Goal: Transaction & Acquisition: Register for event/course

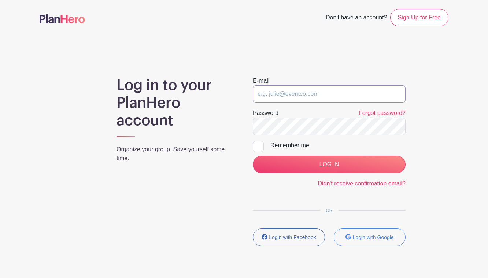
click at [290, 96] on input "email" at bounding box center [329, 94] width 153 height 18
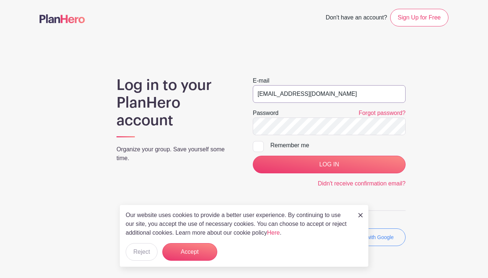
type input "[EMAIL_ADDRESS][DOMAIN_NAME]"
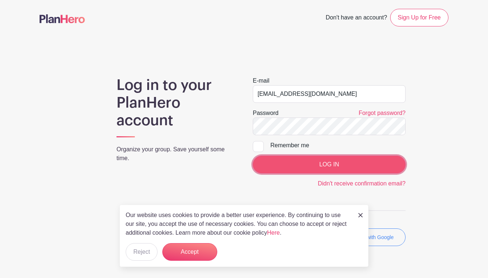
click at [342, 169] on input "LOG IN" at bounding box center [329, 164] width 153 height 18
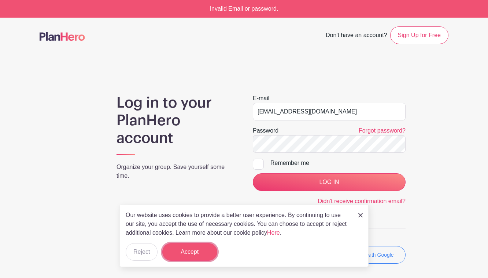
click at [214, 250] on button "Accept" at bounding box center [189, 252] width 55 height 18
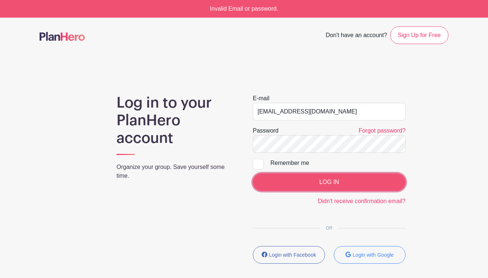
click at [341, 180] on input "LOG IN" at bounding box center [329, 182] width 153 height 18
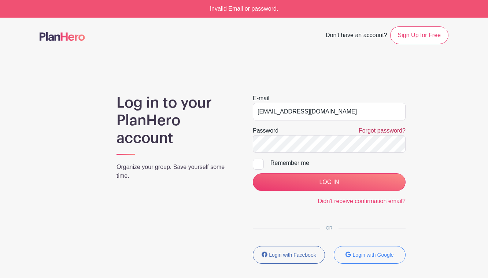
click at [378, 132] on link "Forgot password?" at bounding box center [382, 130] width 47 height 6
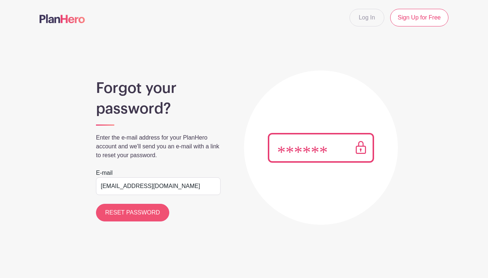
type input "[EMAIL_ADDRESS][DOMAIN_NAME]"
click at [144, 206] on input "RESET PASSWORD" at bounding box center [132, 212] width 73 height 18
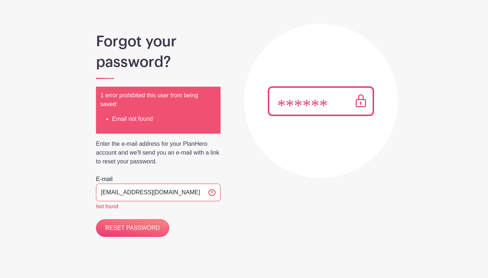
scroll to position [48, 0]
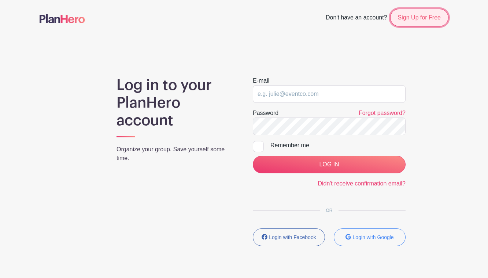
click at [422, 18] on link "Sign Up for Free" at bounding box center [419, 18] width 58 height 18
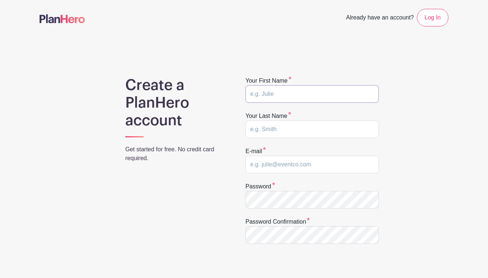
click at [280, 98] on input "text" at bounding box center [312, 94] width 133 height 18
type input "K"
type input "Lauren"
type input "Pray"
type input "praylau1@gmail.com"
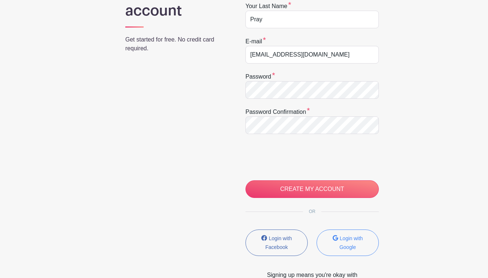
scroll to position [118, 0]
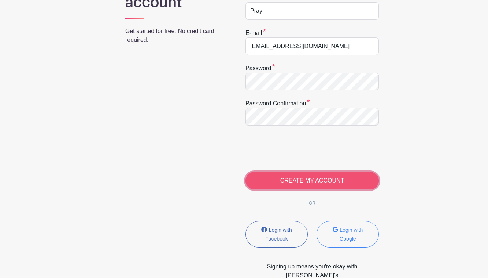
click at [313, 178] on input "CREATE MY ACCOUNT" at bounding box center [312, 181] width 133 height 18
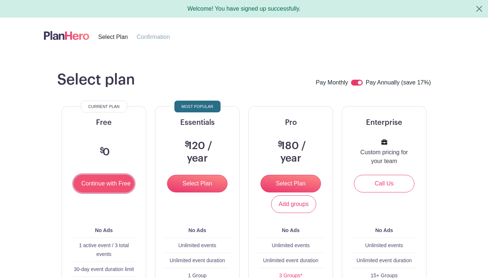
click at [100, 188] on input "Continue with Free" at bounding box center [104, 184] width 60 height 18
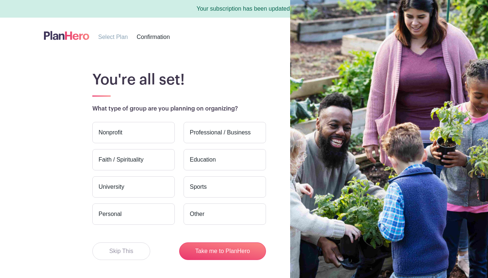
click at [144, 131] on label "Nonprofit" at bounding box center [133, 132] width 82 height 21
click at [0, 0] on input "Nonprofit" at bounding box center [0, 0] width 0 height 0
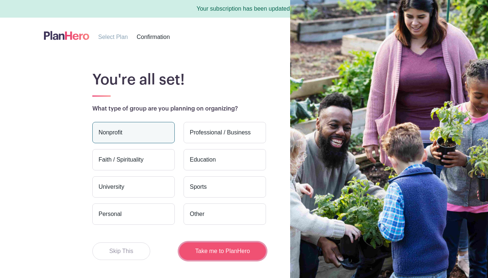
click at [216, 246] on button "Take me to PlanHero" at bounding box center [222, 251] width 87 height 18
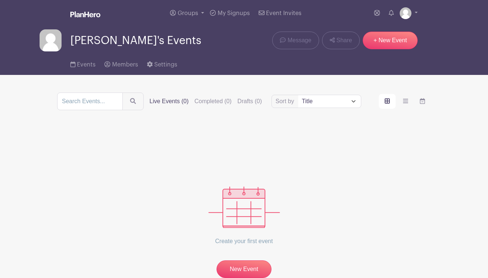
click at [168, 102] on label "Live Events (0)" at bounding box center [169, 101] width 39 height 9
click at [0, 0] on input "Live Events (0)" at bounding box center [0, 0] width 0 height 0
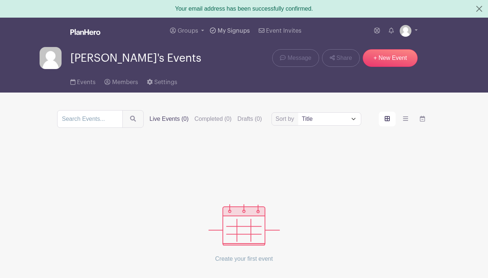
click at [228, 28] on span "My Signups" at bounding box center [234, 31] width 32 height 6
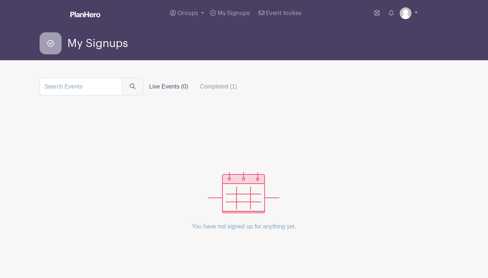
click at [417, 13] on link at bounding box center [409, 13] width 18 height 12
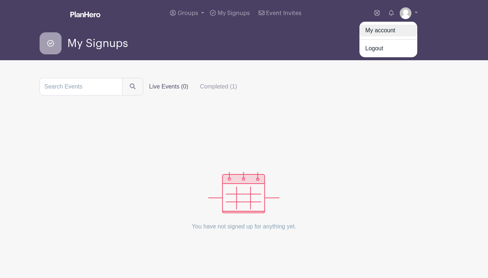
click at [387, 29] on link "My account" at bounding box center [389, 31] width 58 height 12
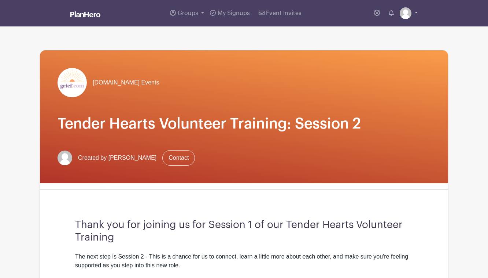
click at [415, 12] on link at bounding box center [409, 13] width 18 height 12
click at [395, 29] on link "My account" at bounding box center [389, 31] width 58 height 12
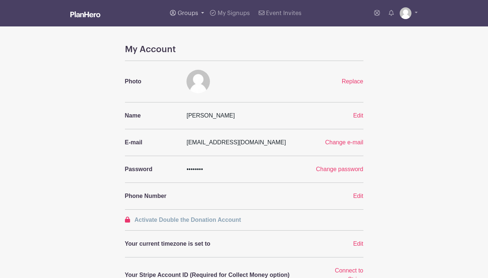
click at [197, 11] on span "Groups" at bounding box center [188, 13] width 21 height 6
click at [200, 57] on span "[PERSON_NAME]'s Events" at bounding box center [220, 53] width 70 height 8
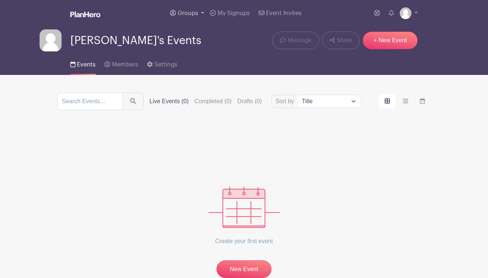
click at [192, 12] on span "Groups" at bounding box center [188, 13] width 21 height 6
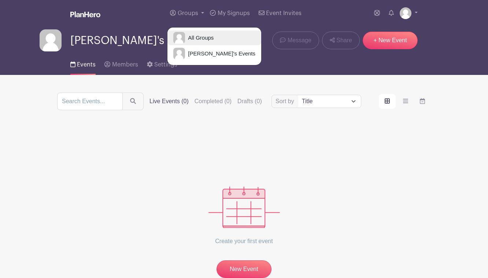
click at [195, 39] on span "All Groups" at bounding box center [199, 38] width 29 height 8
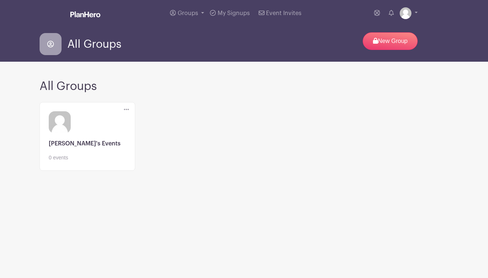
click at [86, 161] on link at bounding box center [87, 161] width 77 height 0
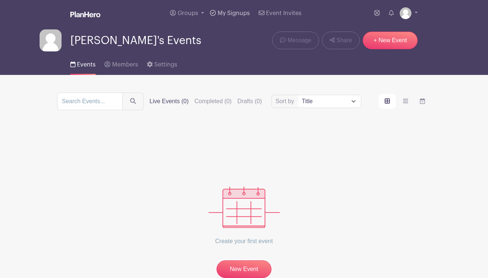
click at [232, 12] on span "My Signups" at bounding box center [234, 13] width 32 height 6
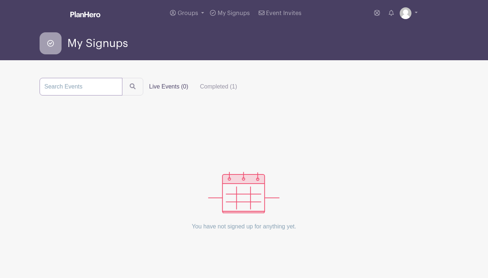
click at [89, 84] on input "search" at bounding box center [81, 87] width 83 height 18
type input "Tender hearts"
click at [122, 78] on button "submit" at bounding box center [132, 87] width 21 height 18
click at [190, 13] on span "Groups" at bounding box center [188, 13] width 21 height 6
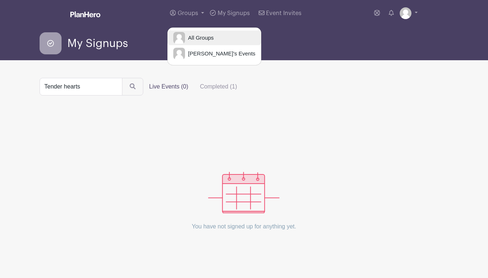
click at [199, 35] on span "All Groups" at bounding box center [199, 38] width 29 height 8
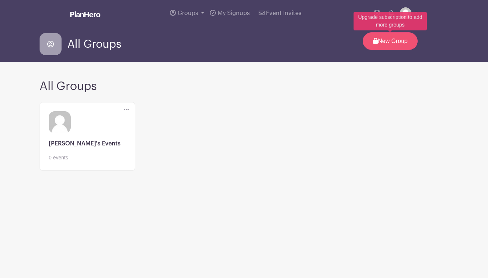
click at [392, 44] on p "New Group" at bounding box center [390, 41] width 55 height 18
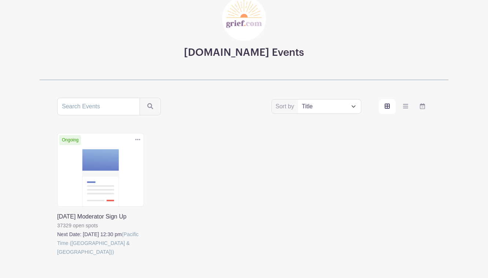
scroll to position [84, 0]
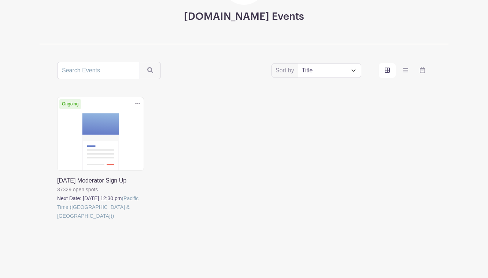
click at [57, 220] on link at bounding box center [57, 220] width 0 height 0
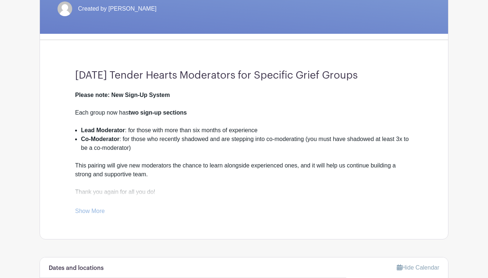
scroll to position [150, 0]
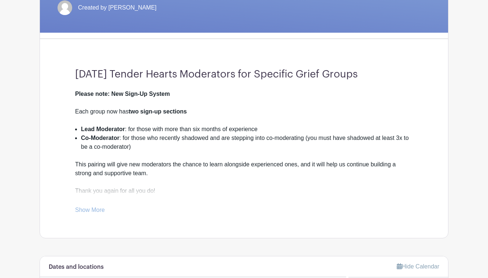
click at [96, 209] on link "Show More" at bounding box center [90, 210] width 30 height 9
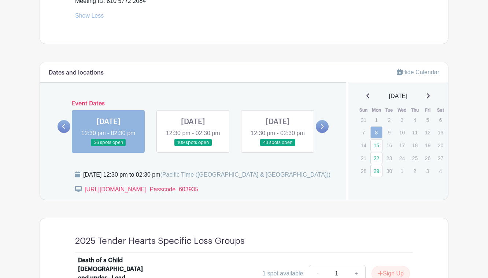
scroll to position [384, 0]
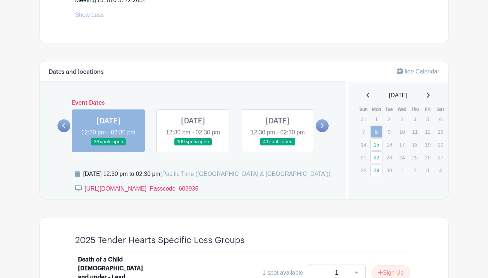
click at [109, 146] on link at bounding box center [109, 146] width 0 height 0
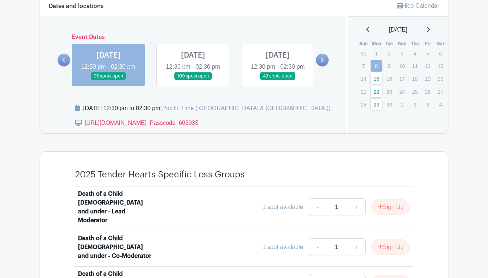
scroll to position [454, 0]
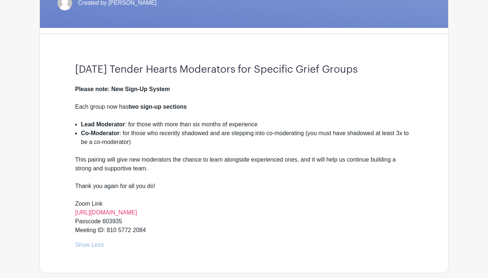
scroll to position [153, 0]
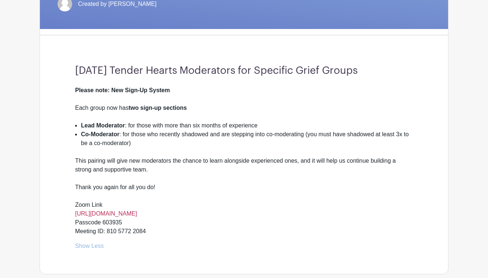
click at [129, 215] on link "[URL][DOMAIN_NAME]" at bounding box center [106, 213] width 62 height 6
